Goal: Use online tool/utility: Utilize a website feature to perform a specific function

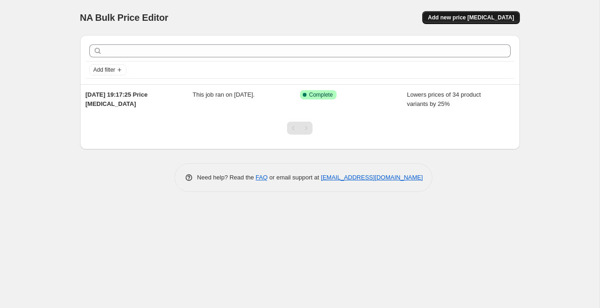
click at [470, 19] on span "Add new price [MEDICAL_DATA]" at bounding box center [471, 17] width 86 height 7
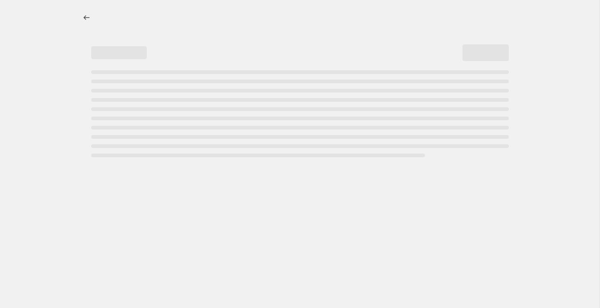
select select "percentage"
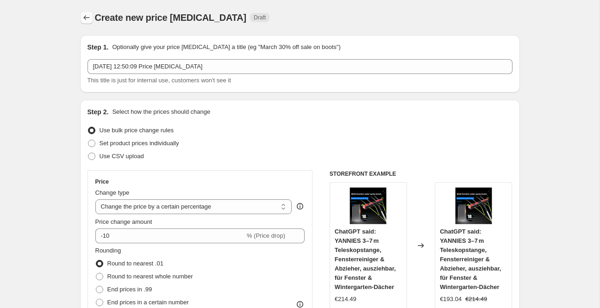
click at [91, 21] on button "Price change jobs" at bounding box center [86, 17] width 13 height 13
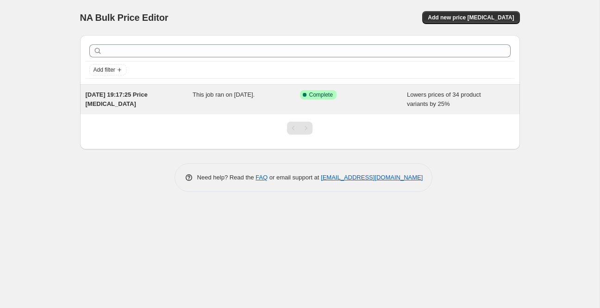
click at [373, 106] on div "Success Complete Complete" at bounding box center [353, 99] width 107 height 19
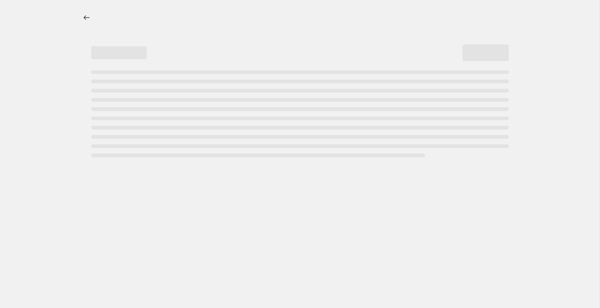
select select "percentage"
